Goal: Find specific page/section: Find specific page/section

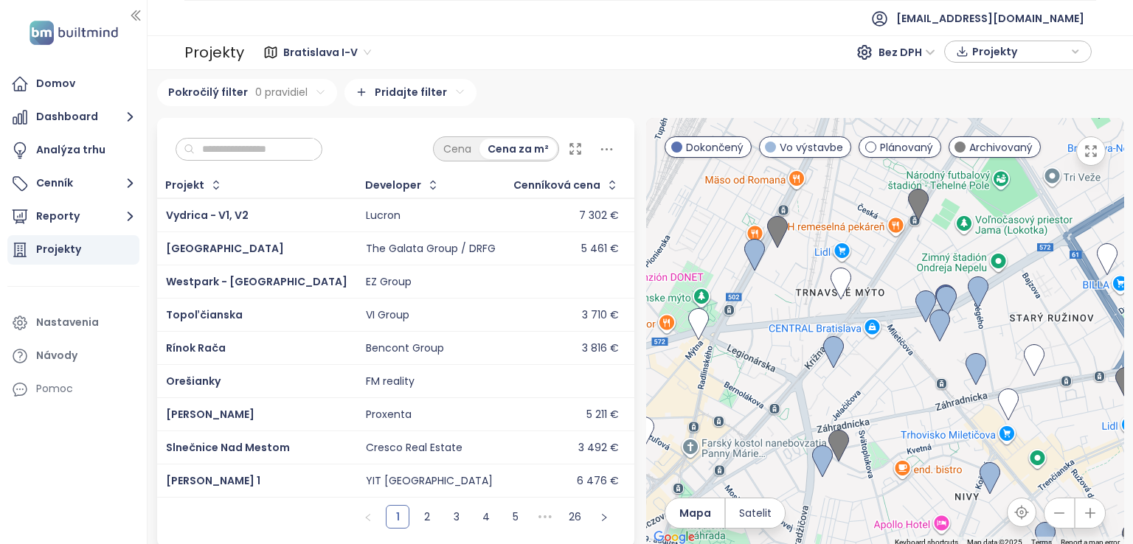
drag, startPoint x: 773, startPoint y: 364, endPoint x: 893, endPoint y: 264, distance: 156.6
click at [893, 264] on div at bounding box center [885, 332] width 478 height 429
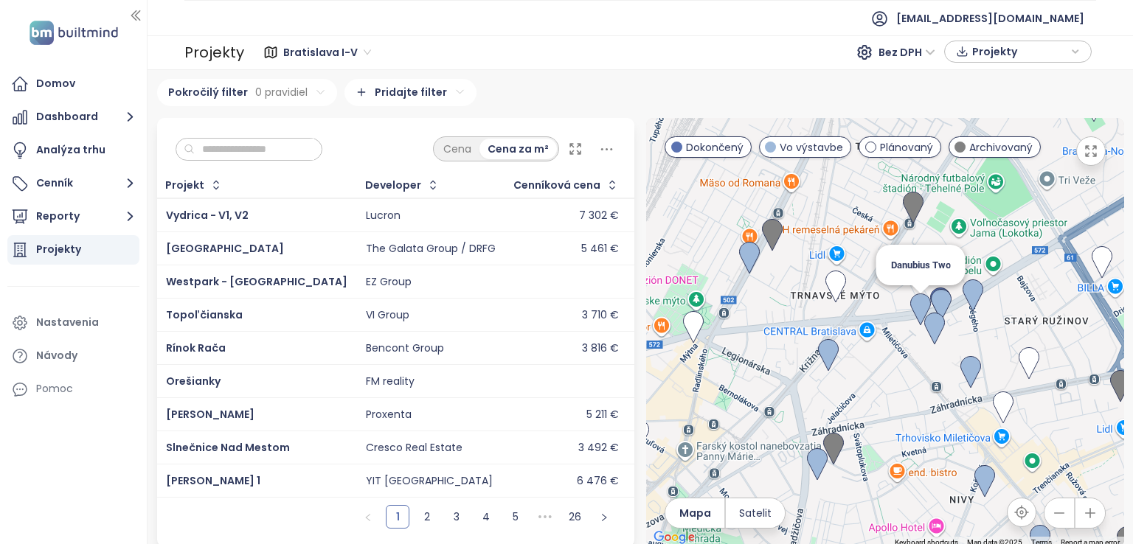
click at [910, 311] on img at bounding box center [920, 310] width 21 height 32
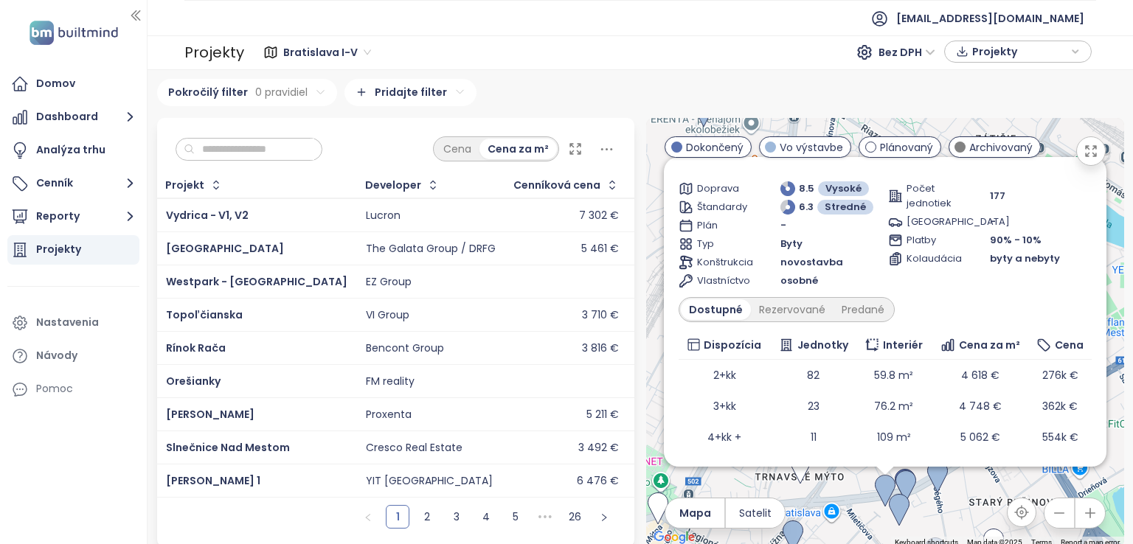
scroll to position [105, 0]
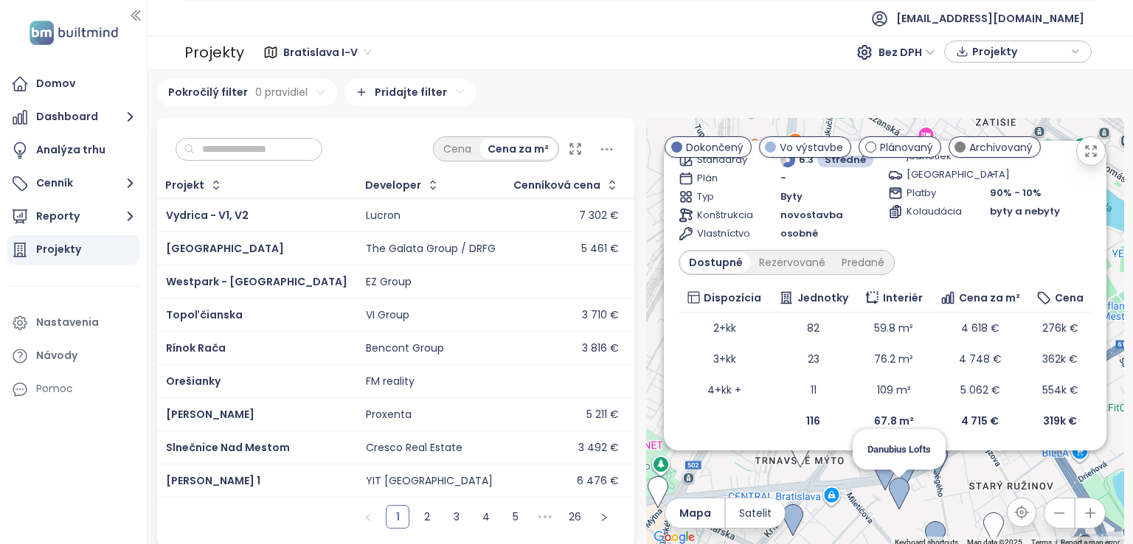
click at [894, 517] on div "Danubius Two Vo výstavbe Trnavská cesta 153/6, 82108 Bratislava - Ružinov, 821 …" at bounding box center [885, 332] width 478 height 429
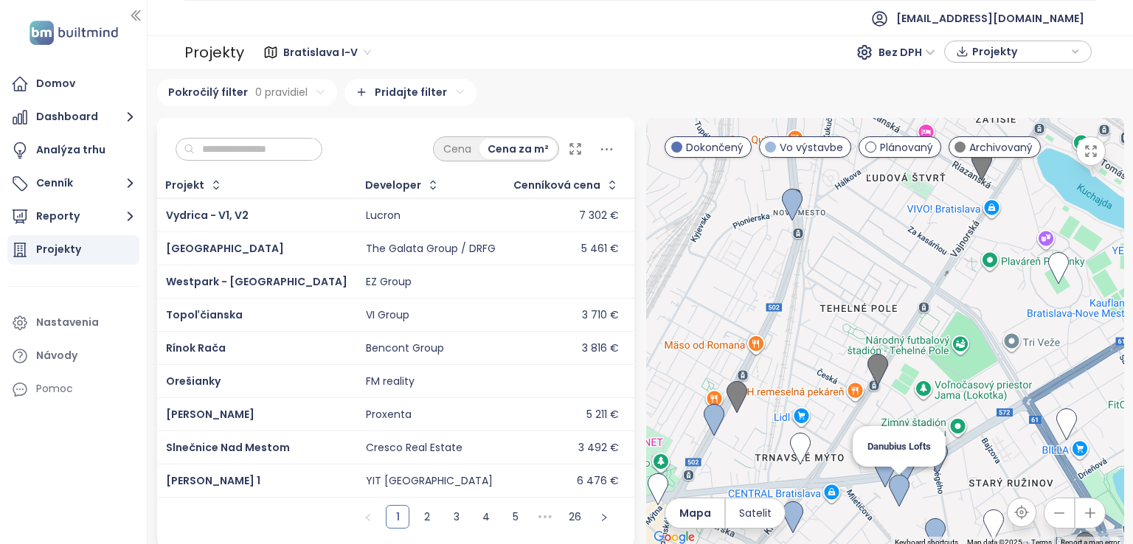
click at [890, 493] on img at bounding box center [899, 491] width 21 height 32
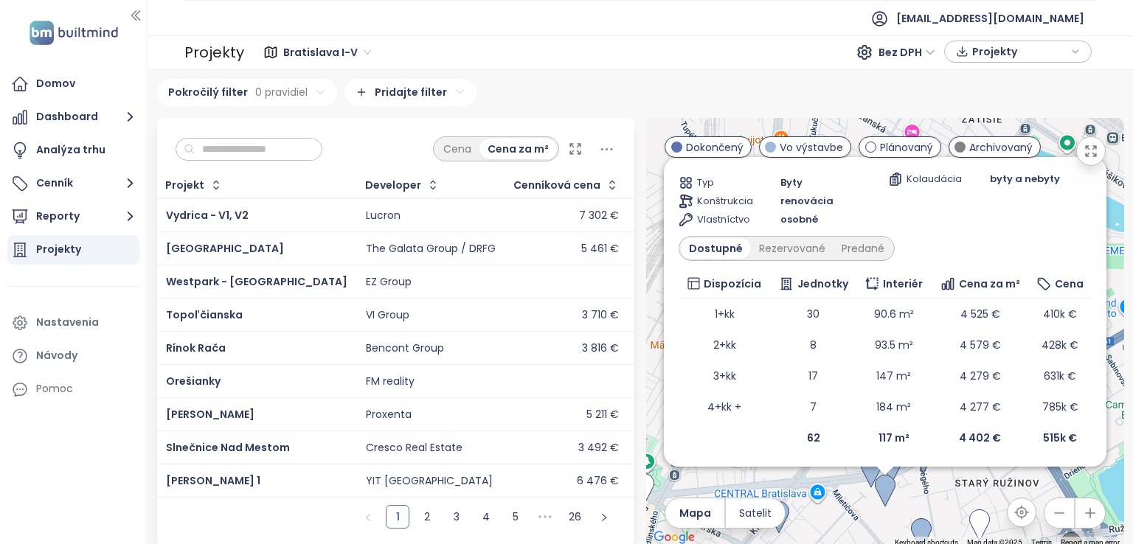
scroll to position [0, 0]
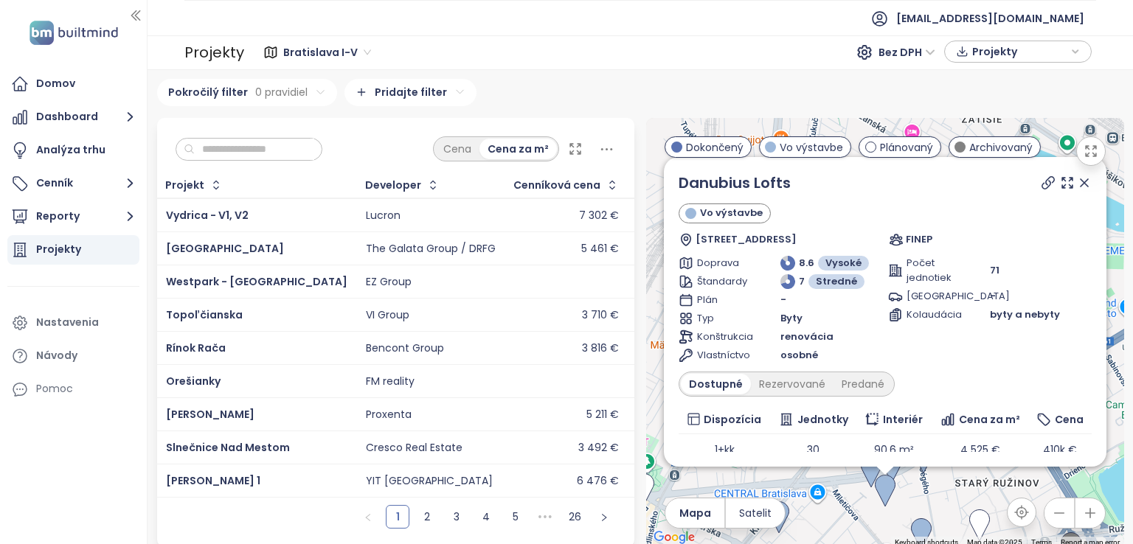
click at [1077, 190] on icon at bounding box center [1084, 183] width 15 height 15
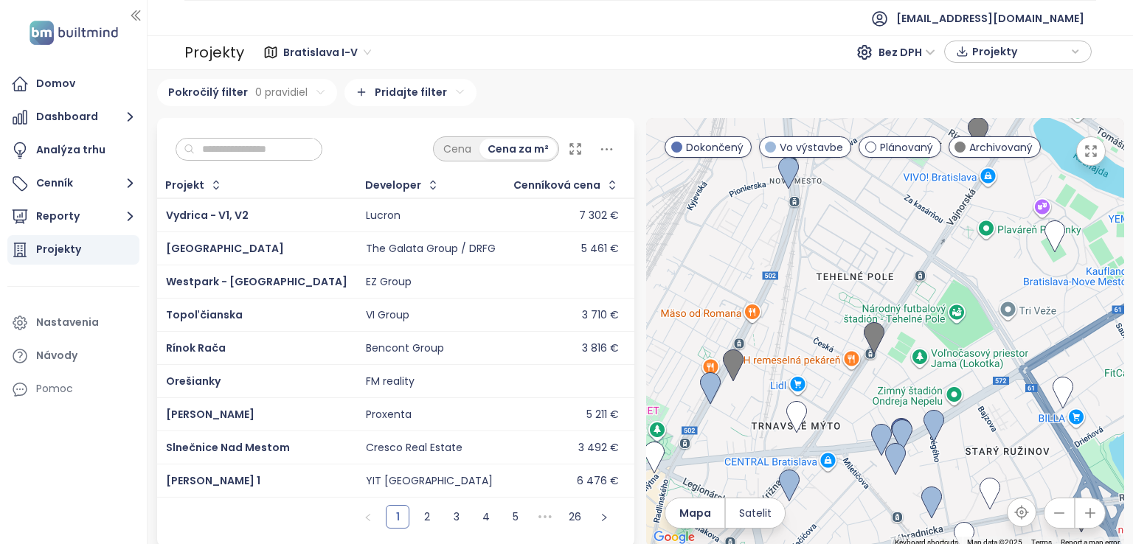
drag, startPoint x: 941, startPoint y: 441, endPoint x: 958, endPoint y: 372, distance: 70.7
click at [958, 372] on div at bounding box center [885, 332] width 478 height 429
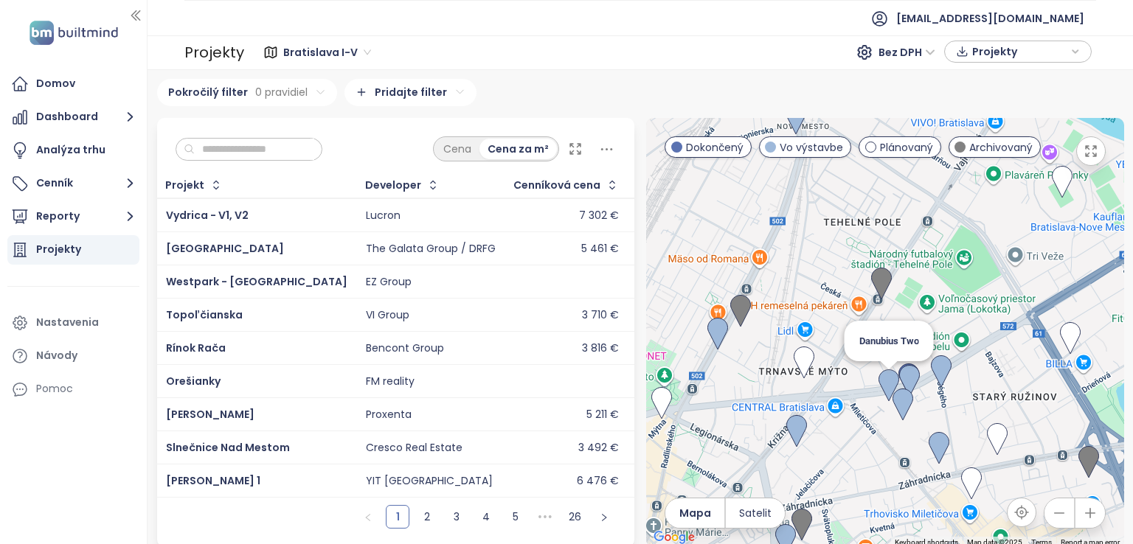
click at [882, 384] on img at bounding box center [888, 386] width 21 height 32
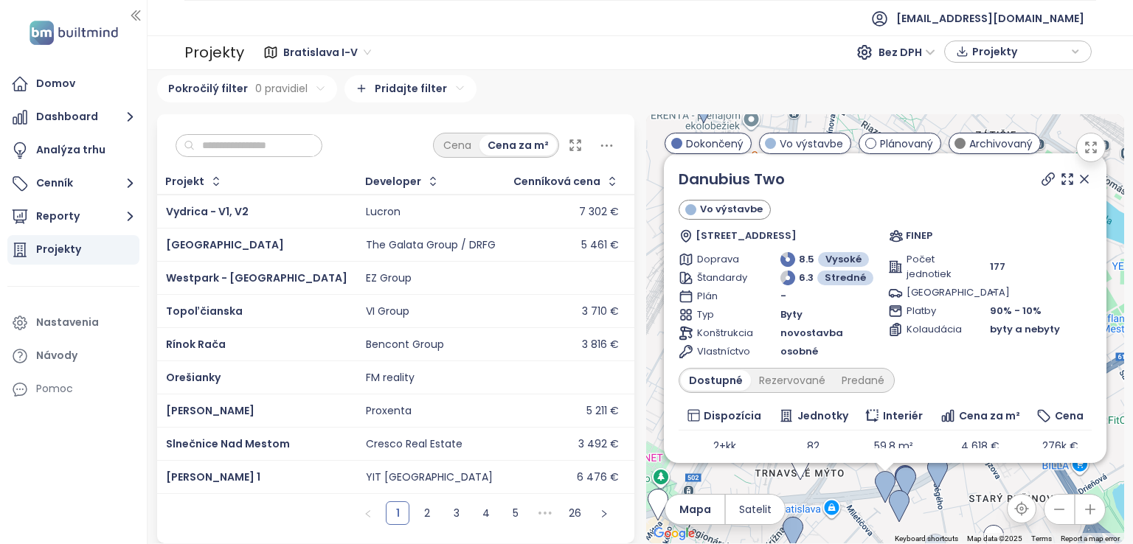
click at [1077, 175] on icon at bounding box center [1084, 179] width 15 height 15
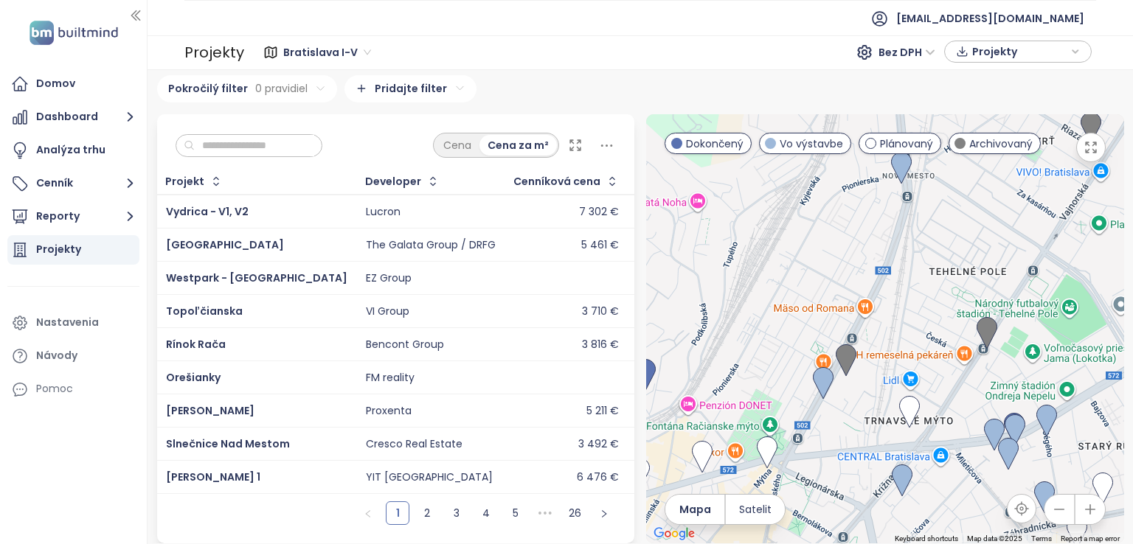
drag, startPoint x: 856, startPoint y: 440, endPoint x: 968, endPoint y: 387, distance: 124.1
click at [968, 387] on div at bounding box center [885, 328] width 478 height 429
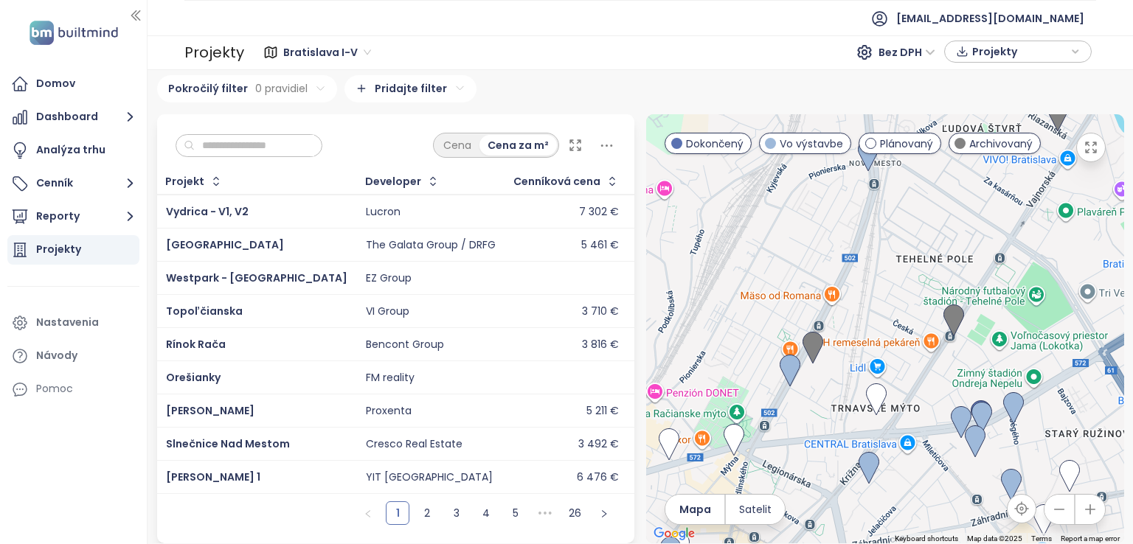
drag, startPoint x: 918, startPoint y: 397, endPoint x: 876, endPoint y: 384, distance: 43.9
click at [877, 384] on div at bounding box center [885, 328] width 478 height 429
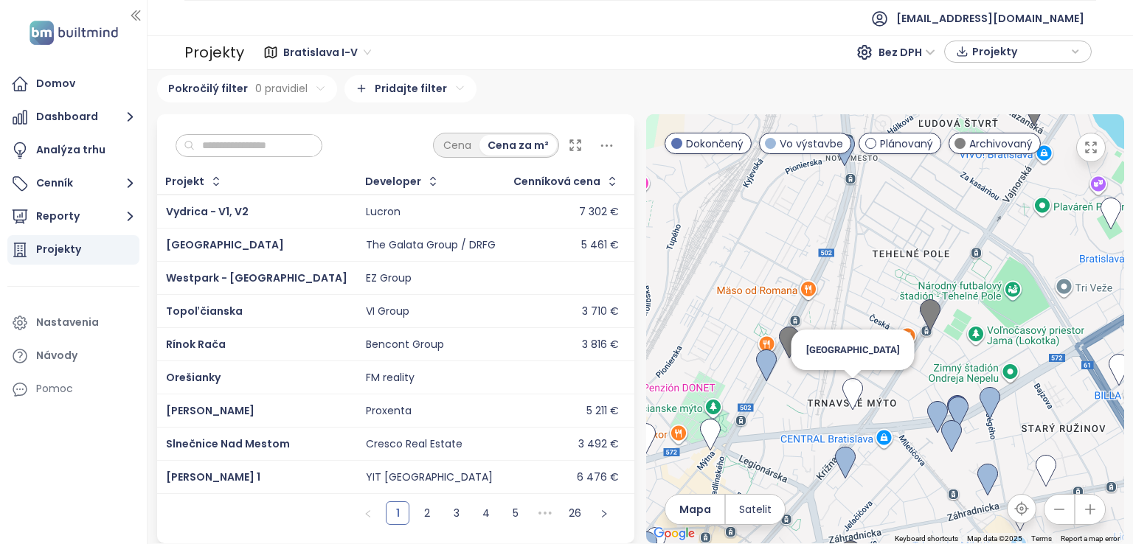
click at [843, 384] on img at bounding box center [852, 394] width 21 height 32
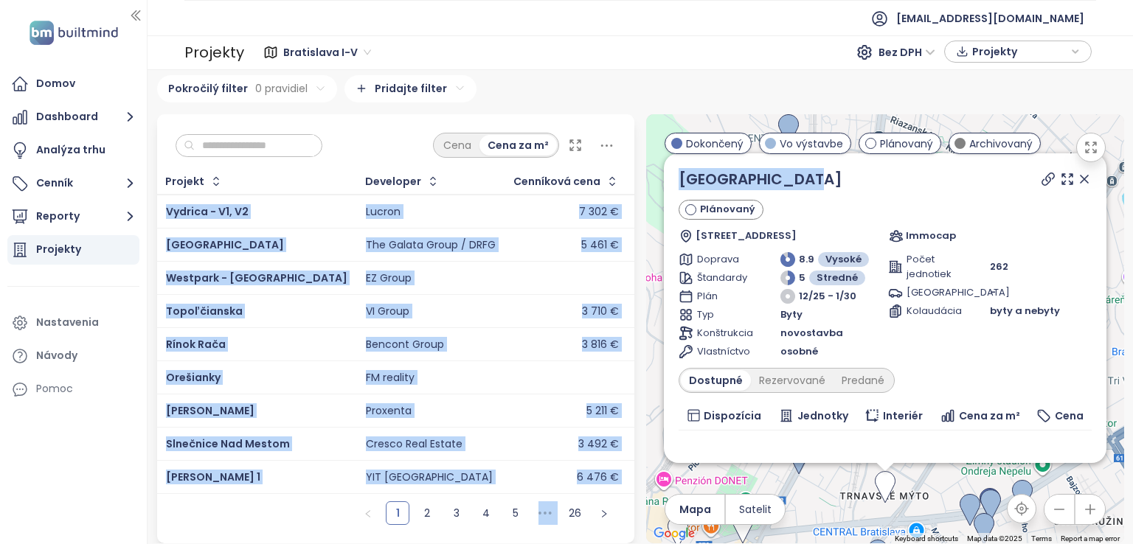
drag, startPoint x: 662, startPoint y: 161, endPoint x: 625, endPoint y: 161, distance: 36.9
click at [625, 161] on div "Cena Cena za m² Projekt Developer Cenníková cena Adresa Predané jednotky Začiat…" at bounding box center [640, 328] width 979 height 429
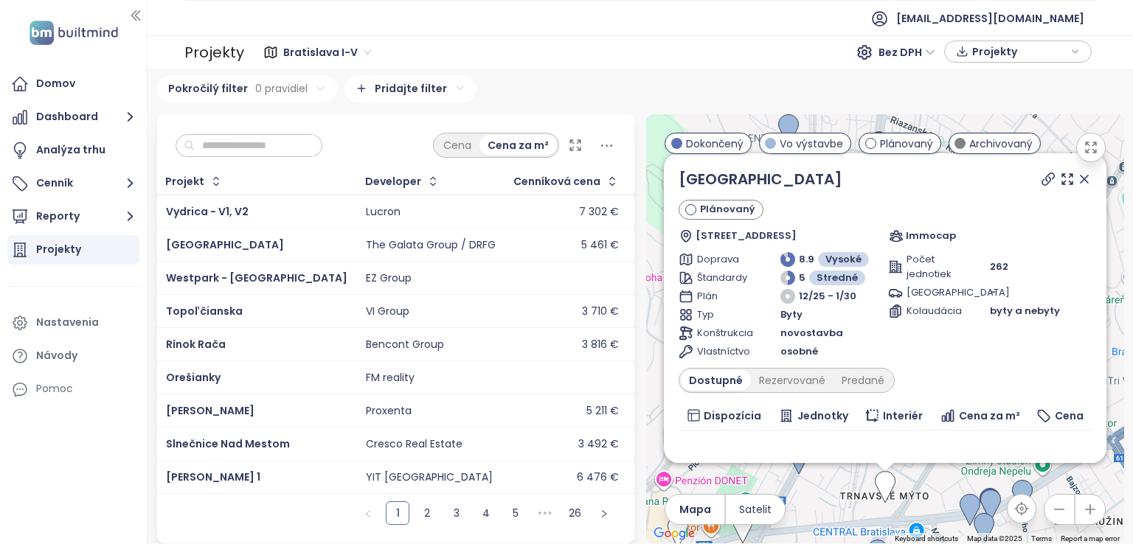
click at [805, 187] on div "Nový Istropolis Plánovaný Trnavské mýto 3337/1, 831 04 Bratislava, Slovakia Imm…" at bounding box center [885, 205] width 413 height 75
drag, startPoint x: 788, startPoint y: 182, endPoint x: 674, endPoint y: 183, distance: 113.6
click at [679, 183] on div "Nový Istropolis" at bounding box center [885, 179] width 413 height 22
copy link "Nový Istropolis"
click at [1077, 173] on icon at bounding box center [1084, 179] width 15 height 15
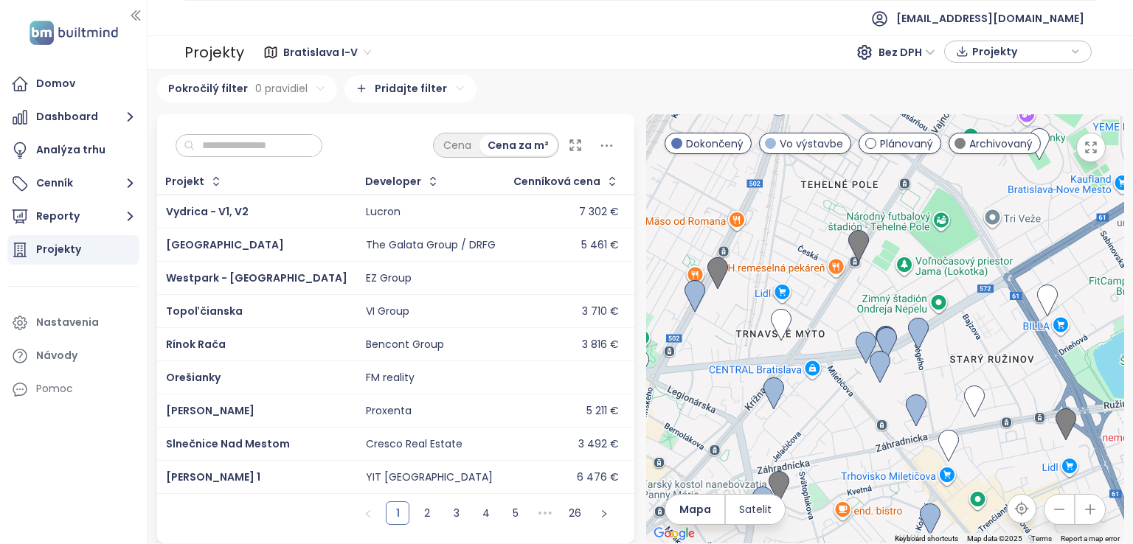
drag, startPoint x: 871, startPoint y: 443, endPoint x: 767, endPoint y: 281, distance: 192.7
click at [767, 281] on div at bounding box center [885, 328] width 478 height 429
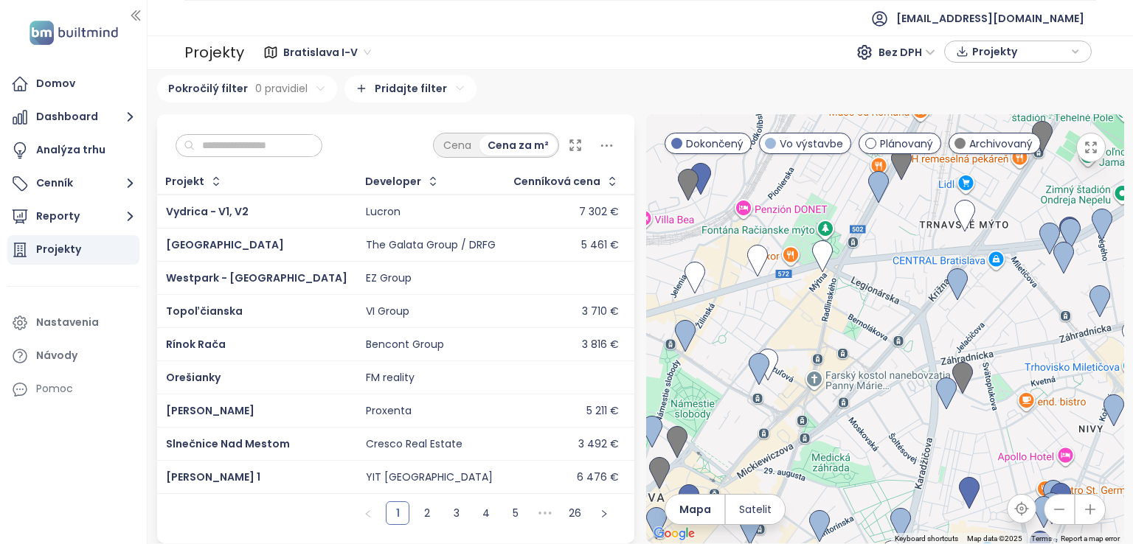
drag, startPoint x: 805, startPoint y: 429, endPoint x: 1033, endPoint y: 214, distance: 313.6
click at [1036, 216] on div at bounding box center [885, 328] width 478 height 429
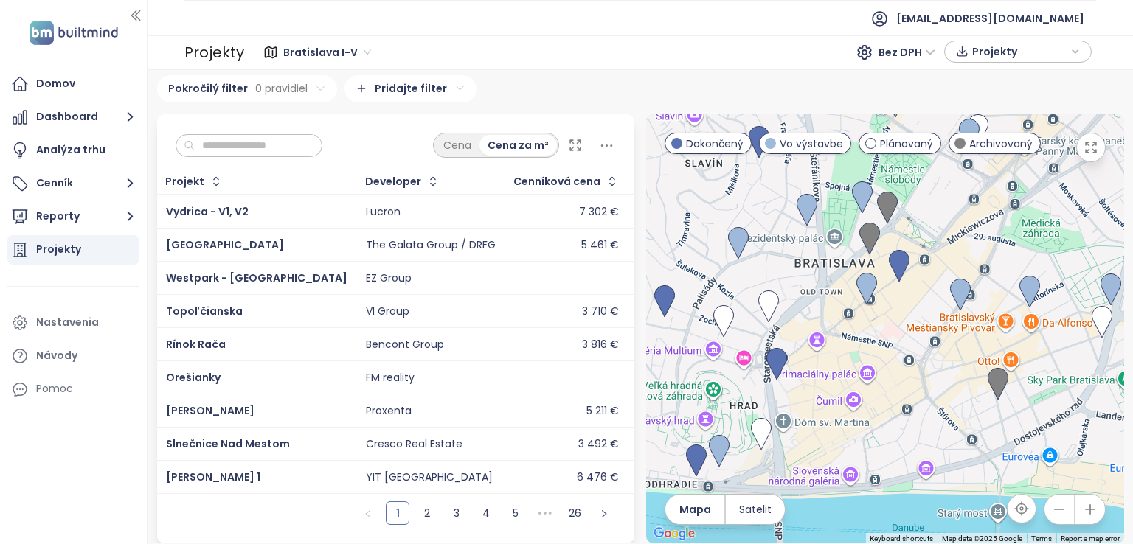
drag, startPoint x: 912, startPoint y: 349, endPoint x: 1005, endPoint y: 296, distance: 107.0
click at [1005, 296] on div at bounding box center [885, 328] width 478 height 429
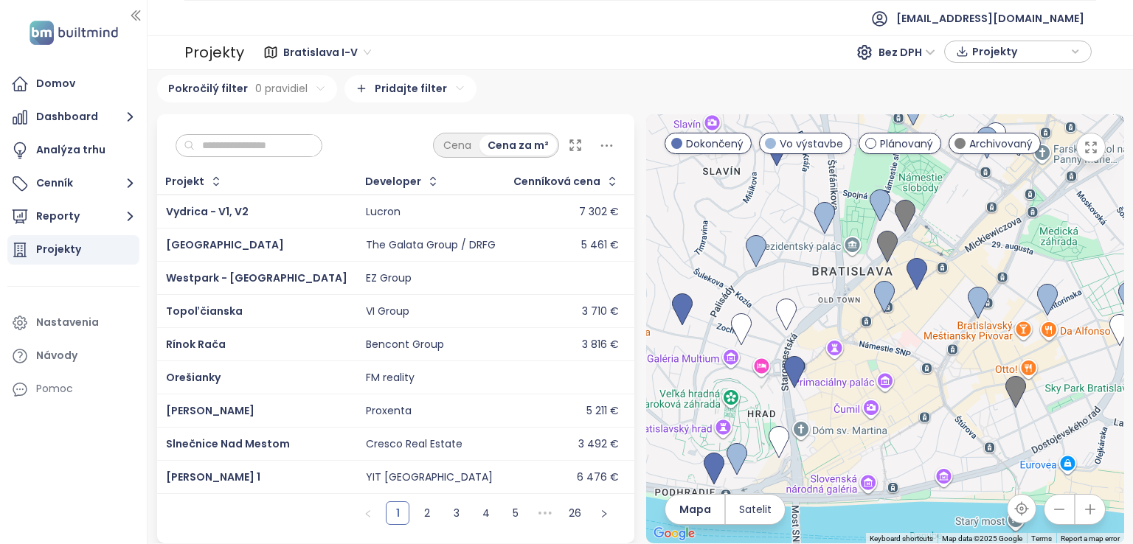
drag, startPoint x: 881, startPoint y: 313, endPoint x: 900, endPoint y: 322, distance: 21.1
click at [900, 322] on div at bounding box center [885, 328] width 478 height 429
drag, startPoint x: 776, startPoint y: 274, endPoint x: 766, endPoint y: 285, distance: 15.1
click at [766, 285] on div at bounding box center [885, 328] width 478 height 429
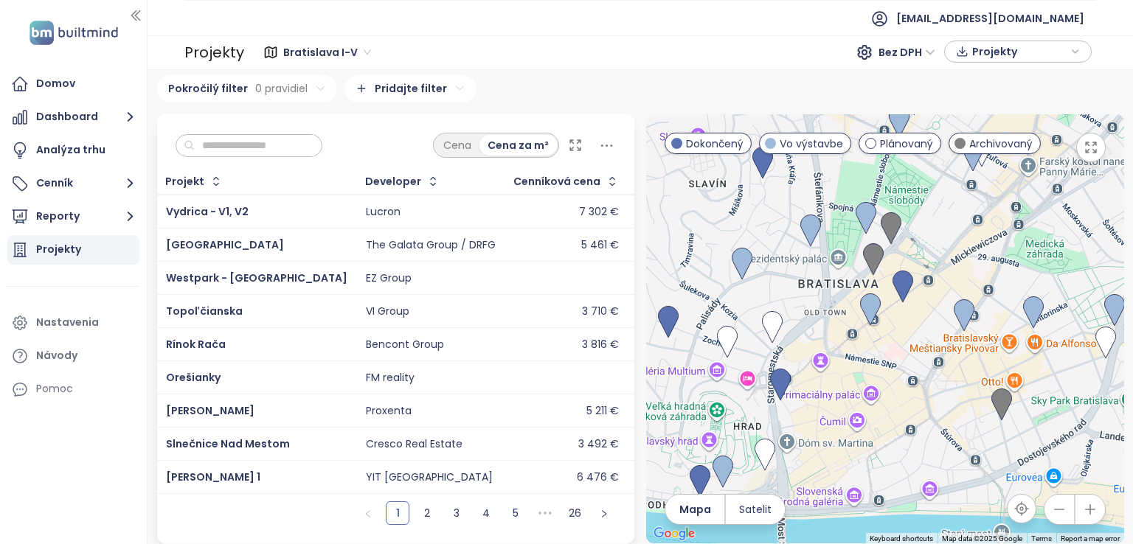
drag, startPoint x: 835, startPoint y: 284, endPoint x: 879, endPoint y: 311, distance: 51.6
click at [879, 311] on div at bounding box center [885, 328] width 478 height 429
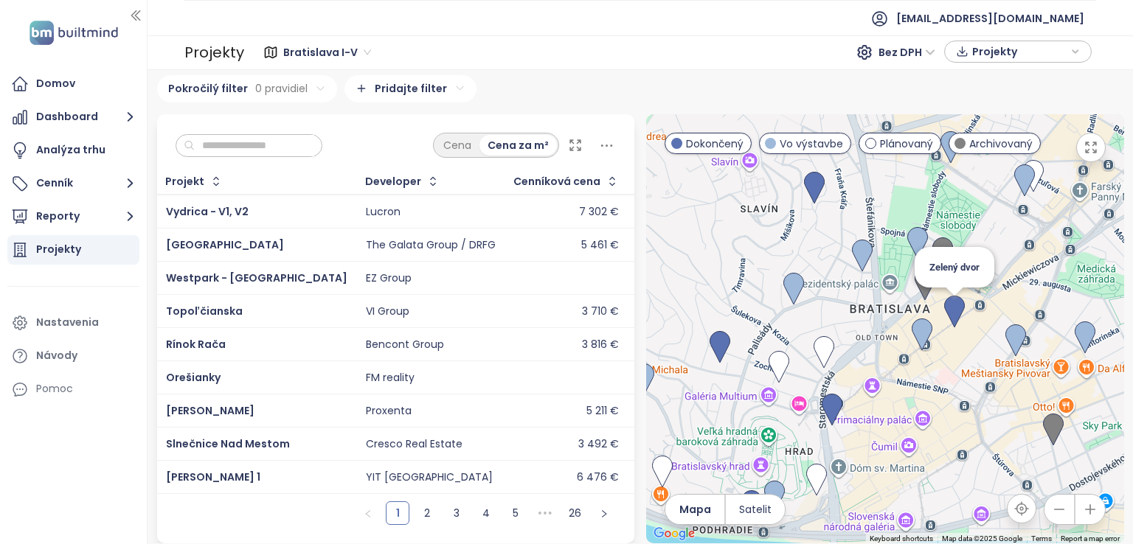
click at [944, 301] on img at bounding box center [954, 312] width 21 height 32
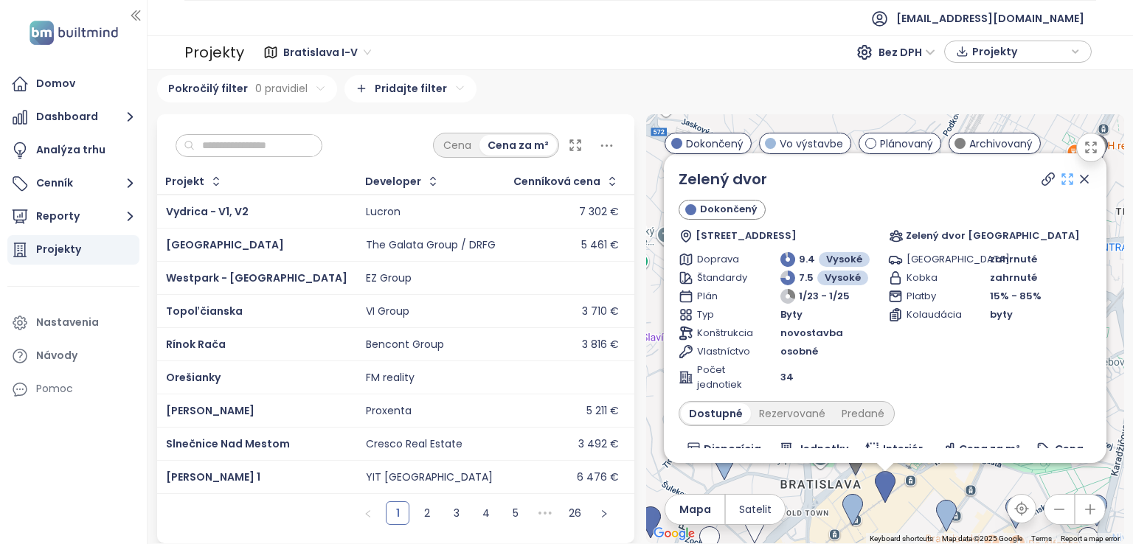
click at [1060, 172] on icon at bounding box center [1067, 179] width 15 height 15
